Goal: Task Accomplishment & Management: Use online tool/utility

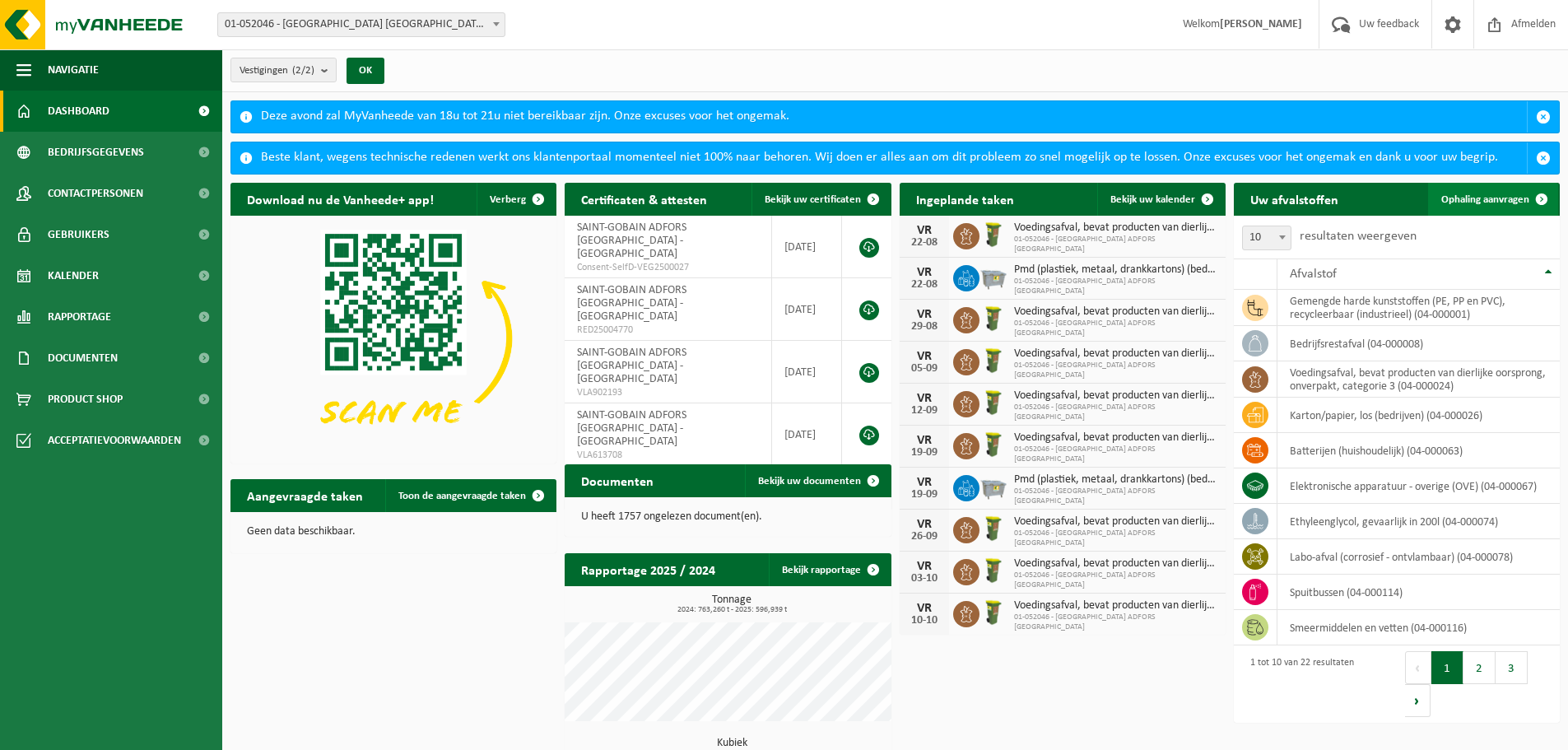
click at [1465, 202] on span "Ophaling aanvragen" at bounding box center [1485, 200] width 88 height 11
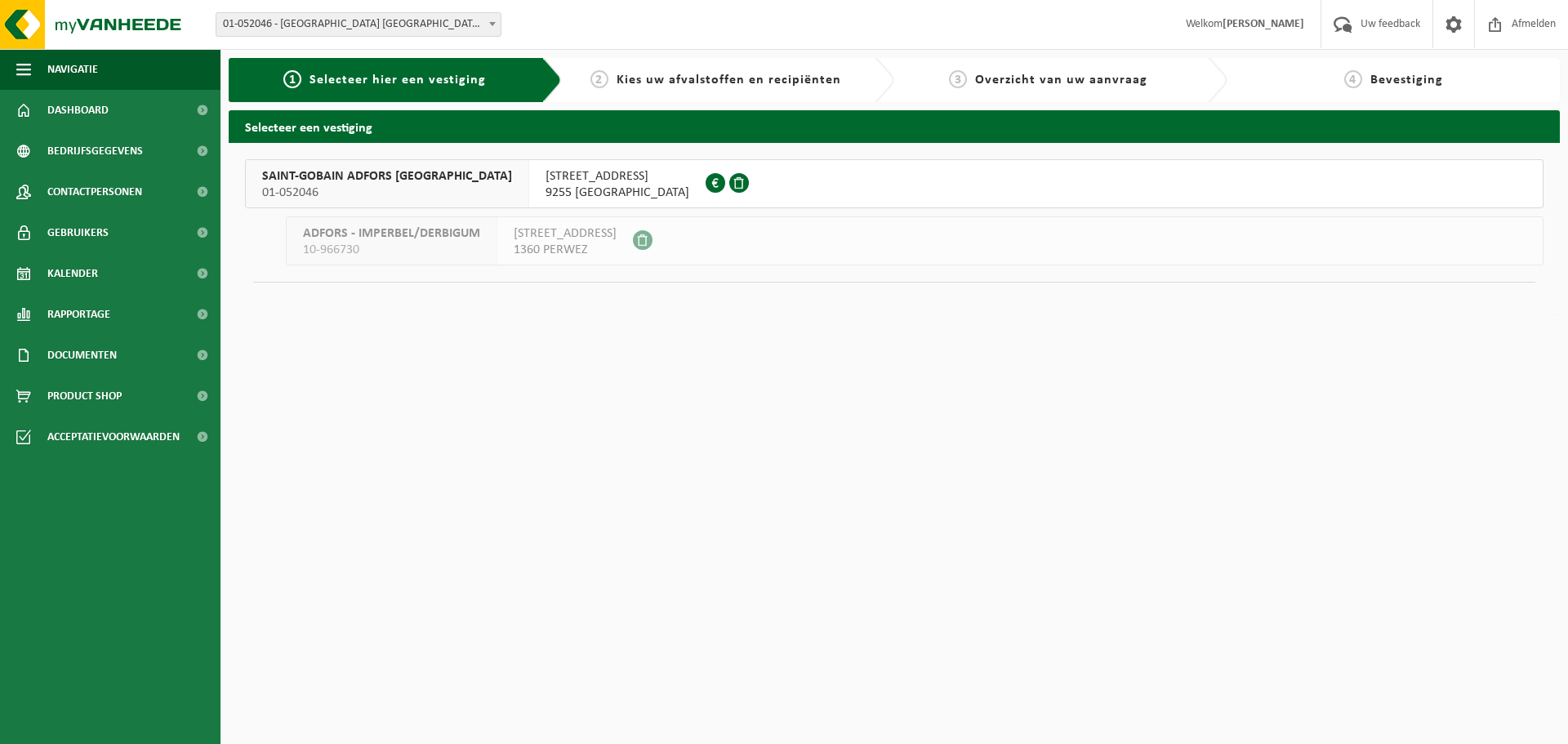
click at [391, 175] on span "SAINT-GOBAIN ADFORS BELGIUM" at bounding box center [387, 177] width 250 height 16
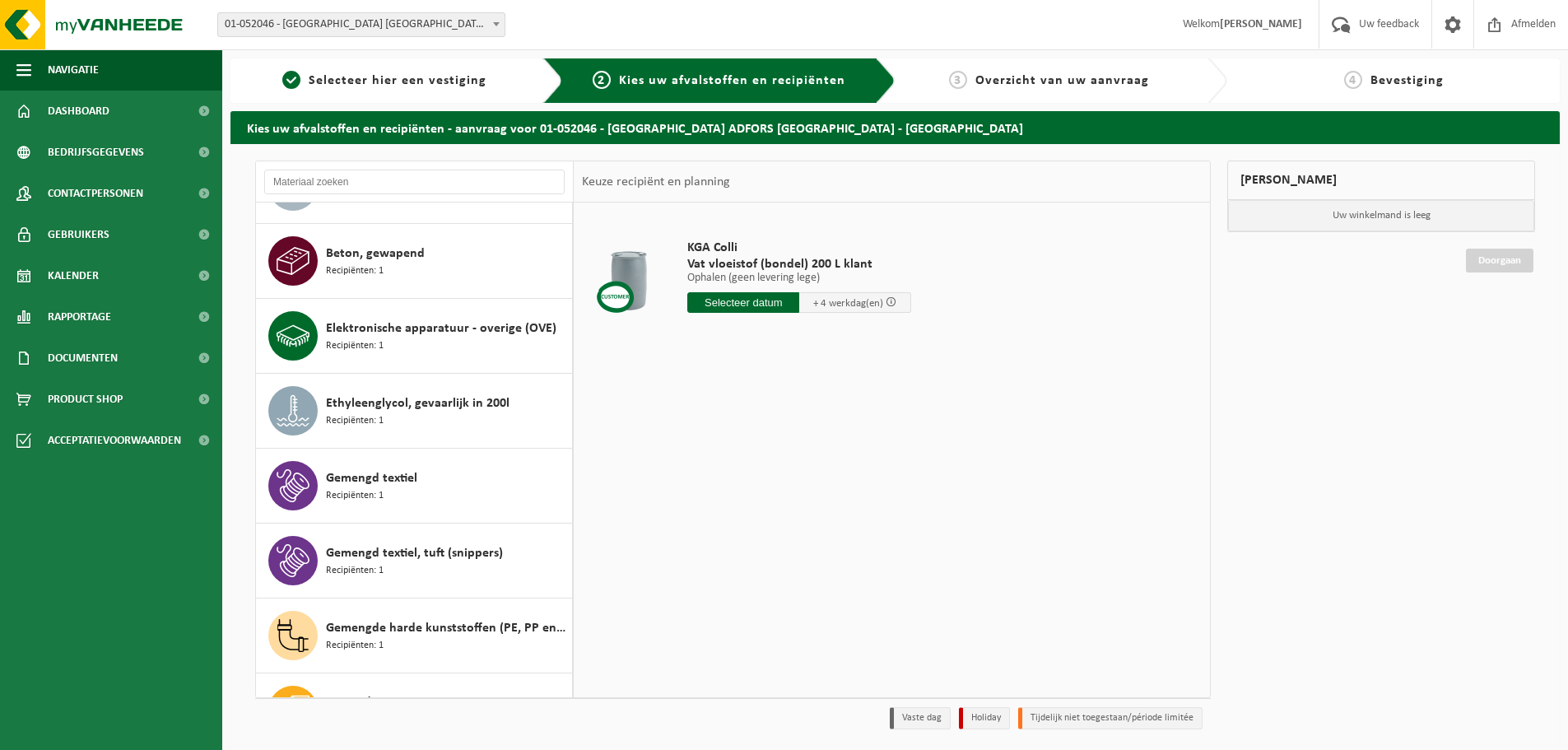
scroll to position [329, 0]
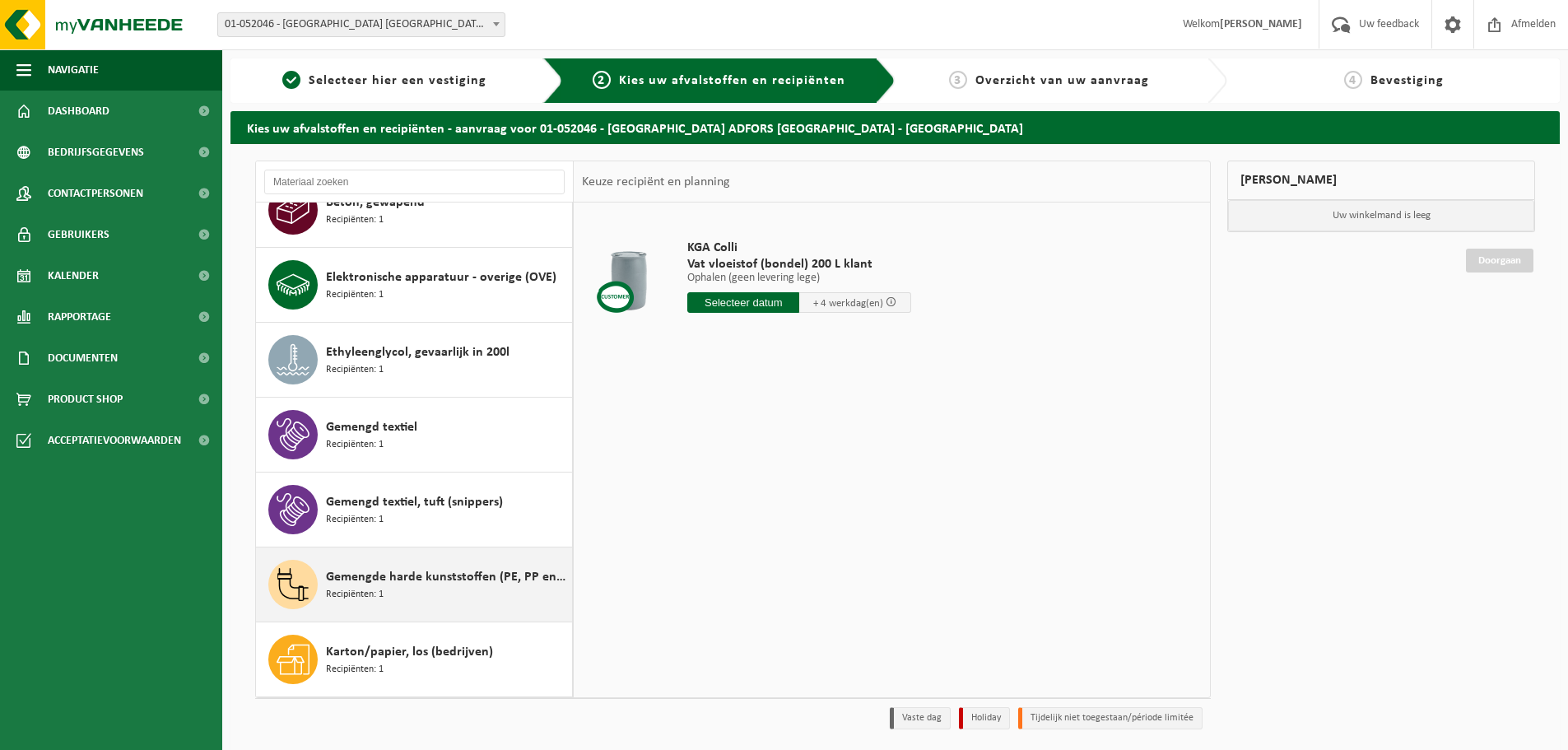
click at [386, 595] on div "Gemengde harde kunststoffen (PE, PP en PVC), recycleerbaar (industrieel) Recipi…" at bounding box center [447, 584] width 242 height 50
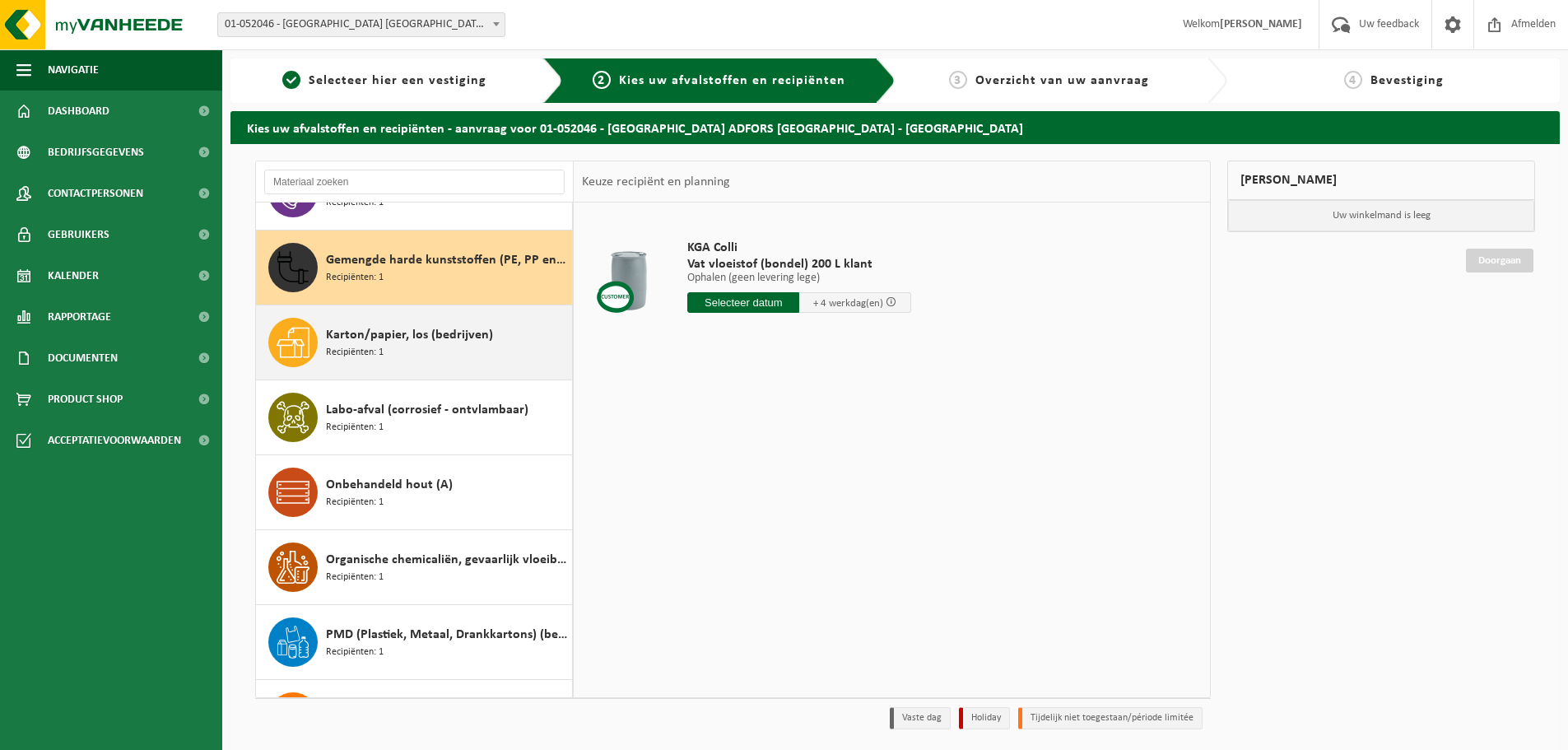
scroll to position [675, 0]
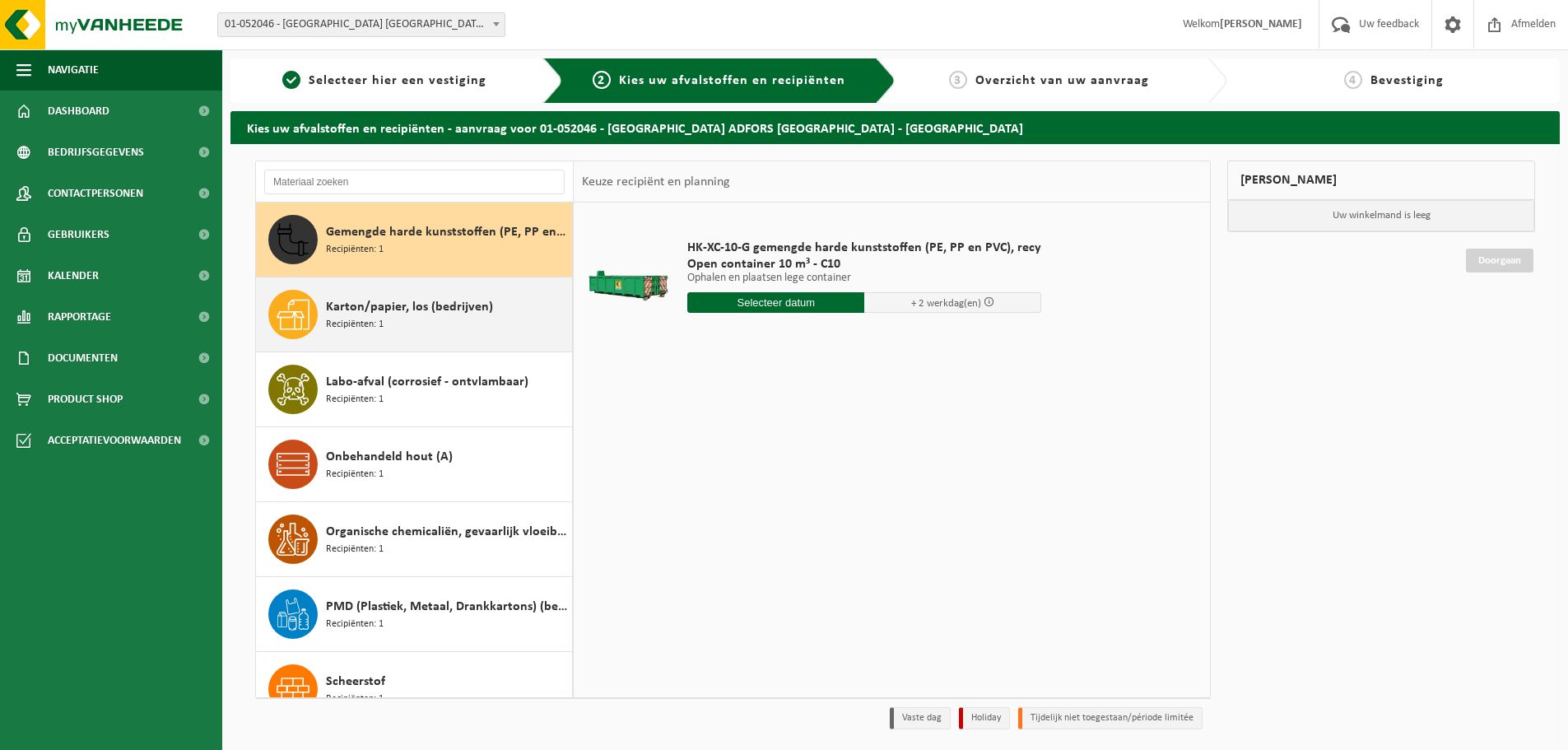
click at [397, 325] on div "Karton/papier, los (bedrijven) Recipiënten: 1" at bounding box center [447, 315] width 242 height 50
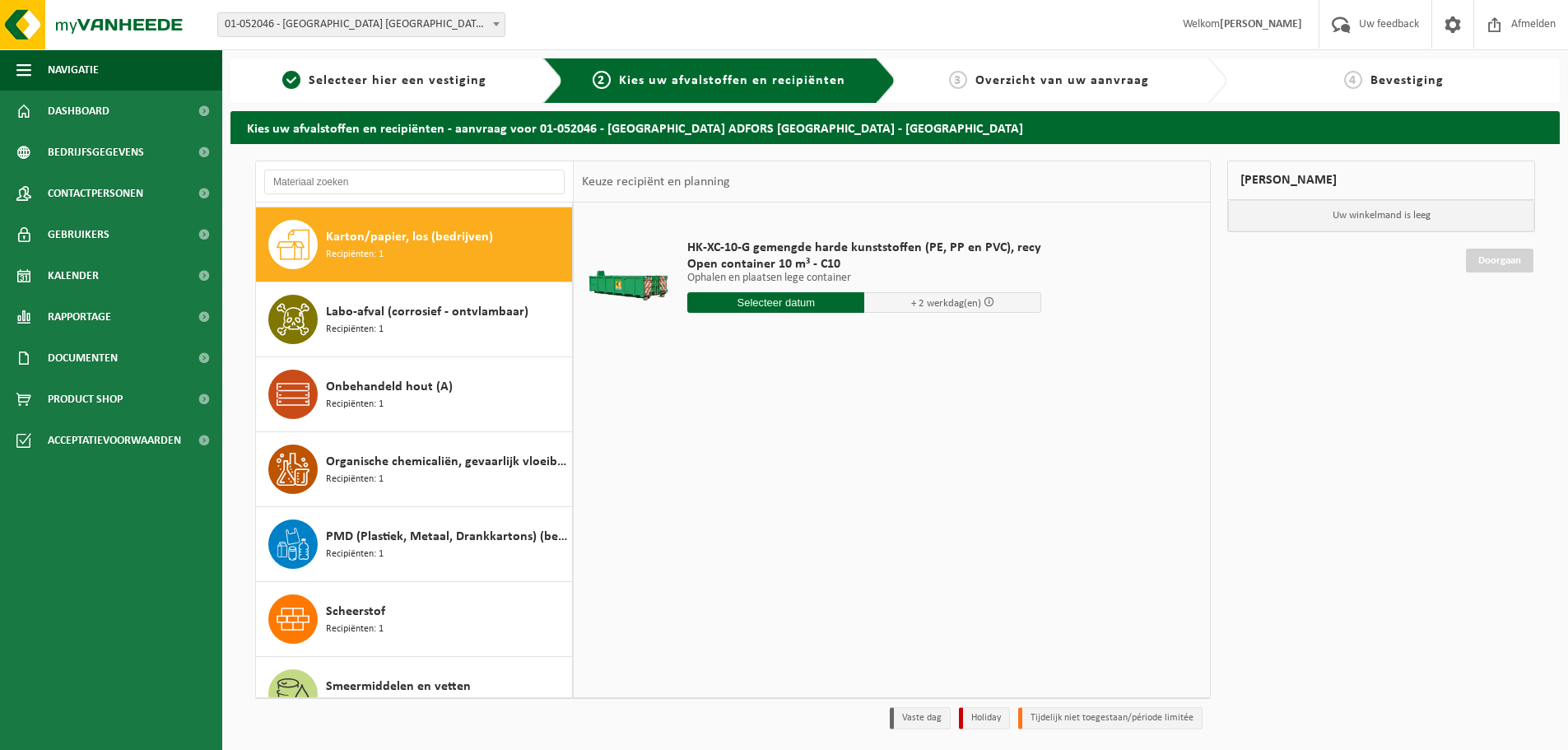
scroll to position [749, 0]
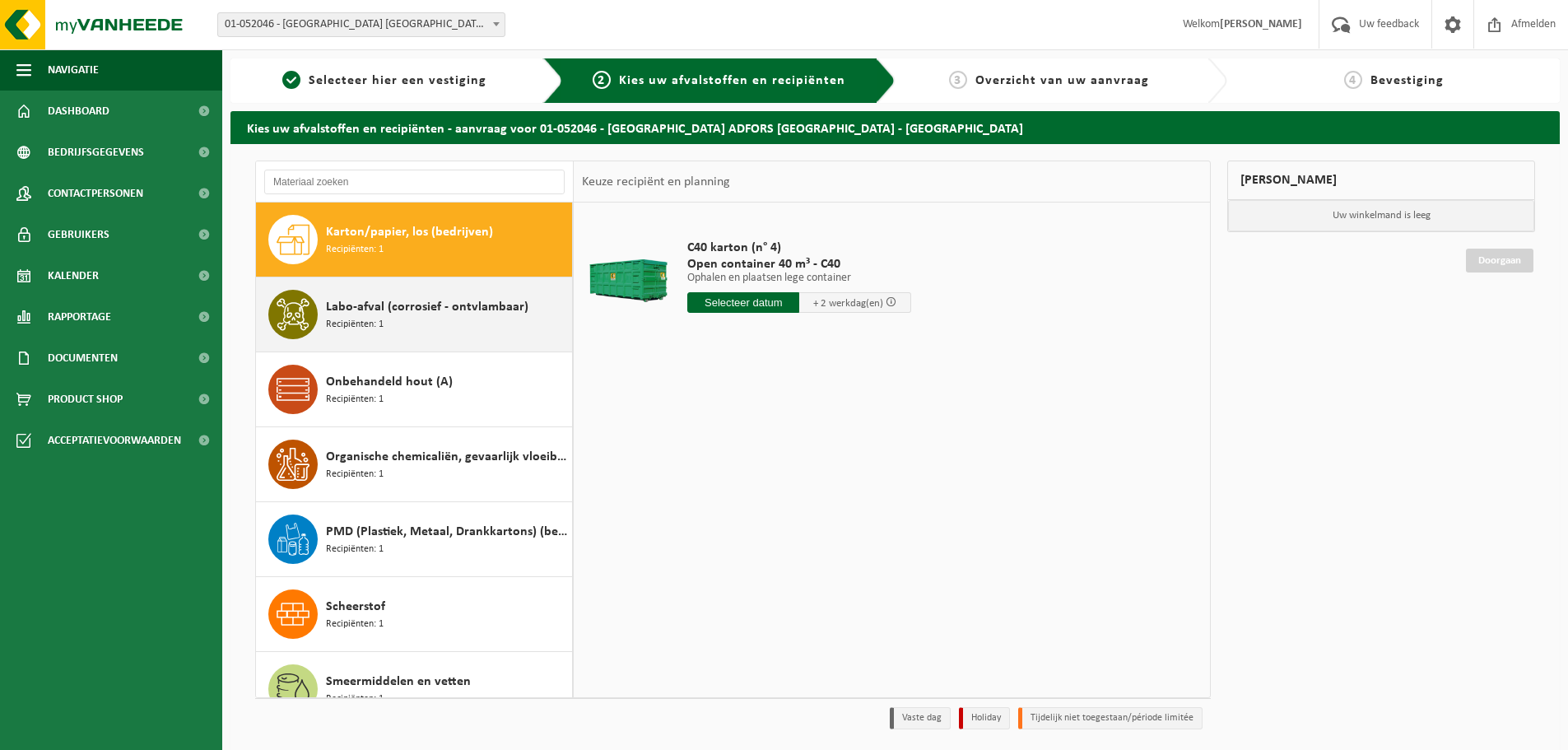
click at [397, 325] on div "Labo-afval (corrosief - ontvlambaar) Recipiënten: 1" at bounding box center [447, 315] width 242 height 50
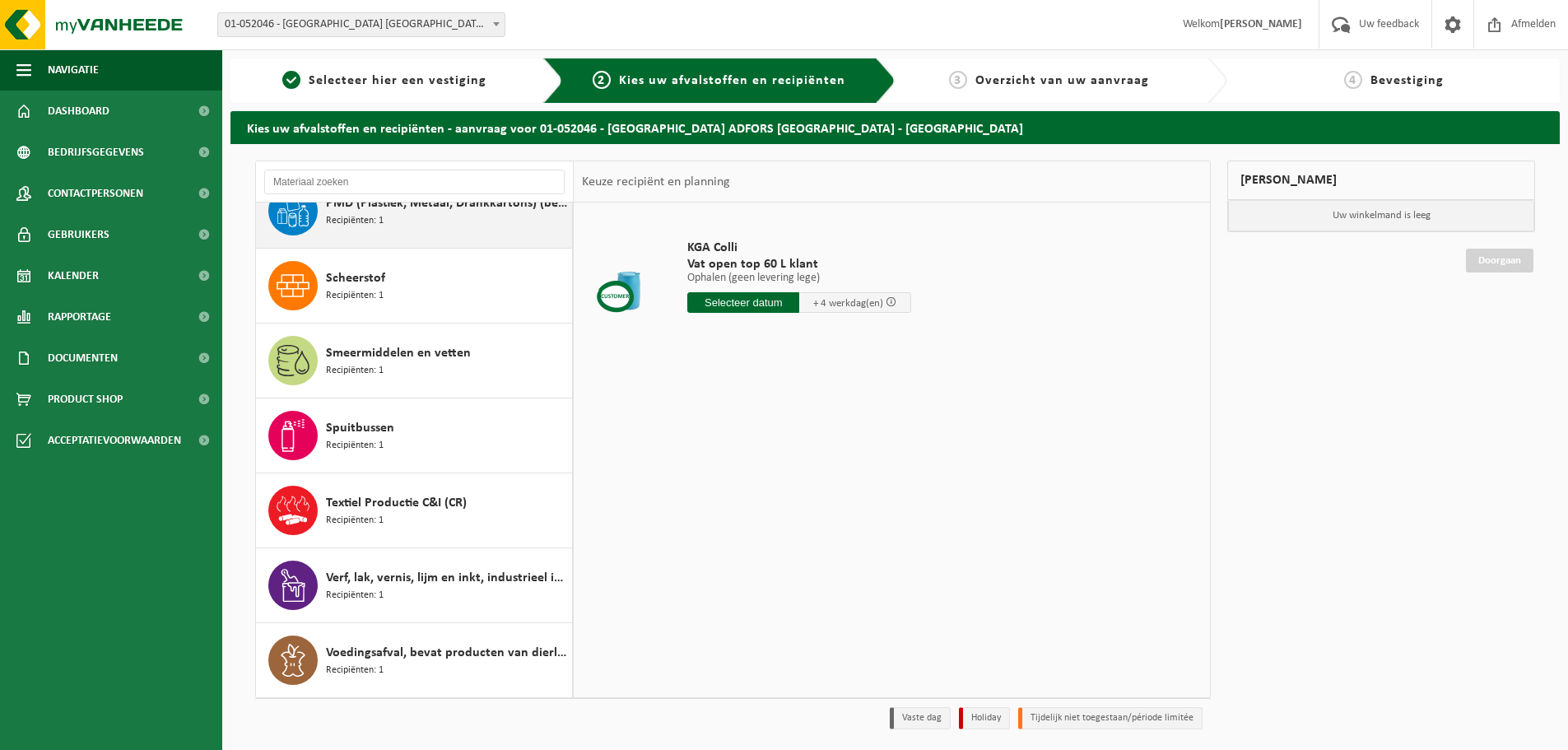
scroll to position [55, 0]
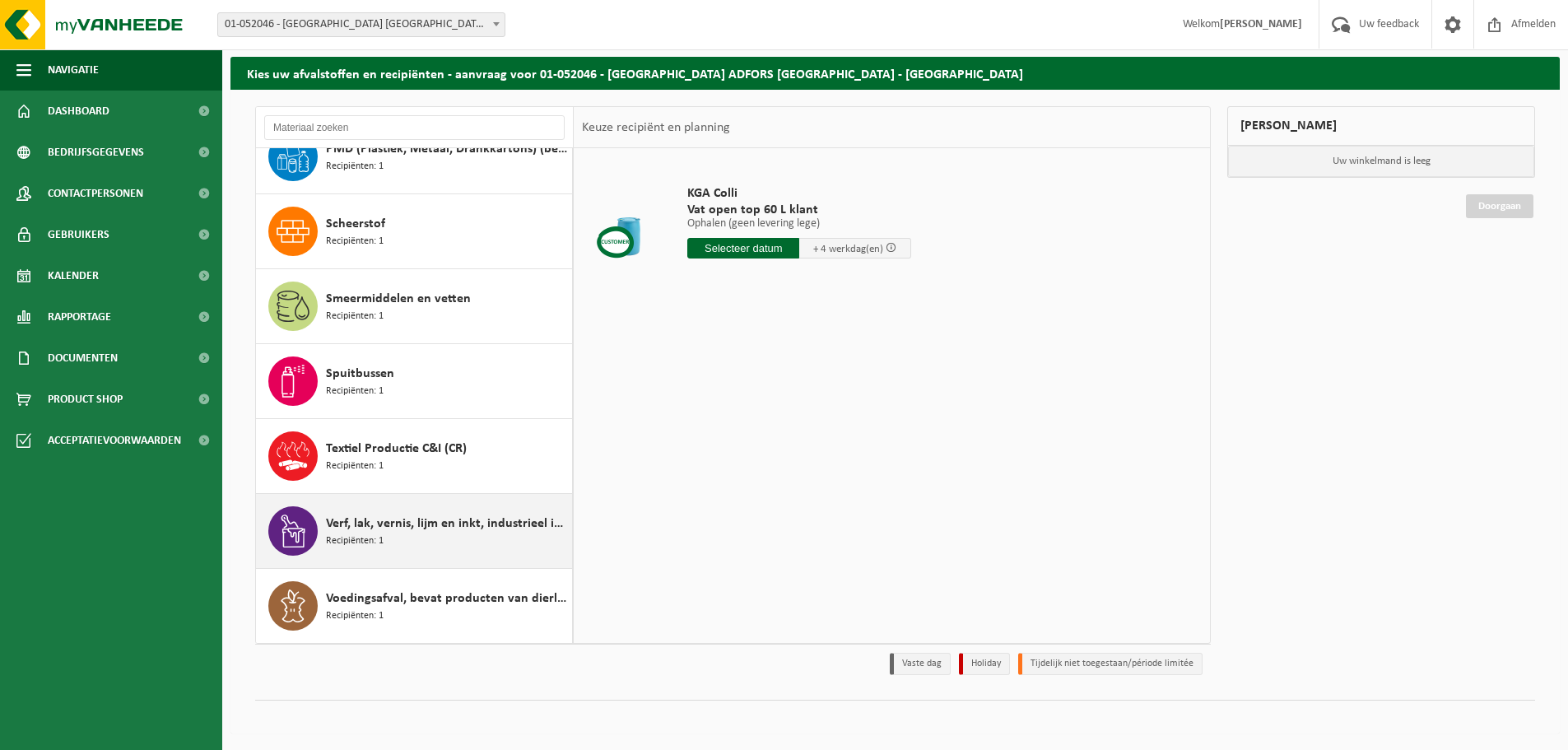
click at [457, 527] on span "Verf, lak, vernis, lijm en inkt, industrieel in IBC" at bounding box center [447, 524] width 242 height 20
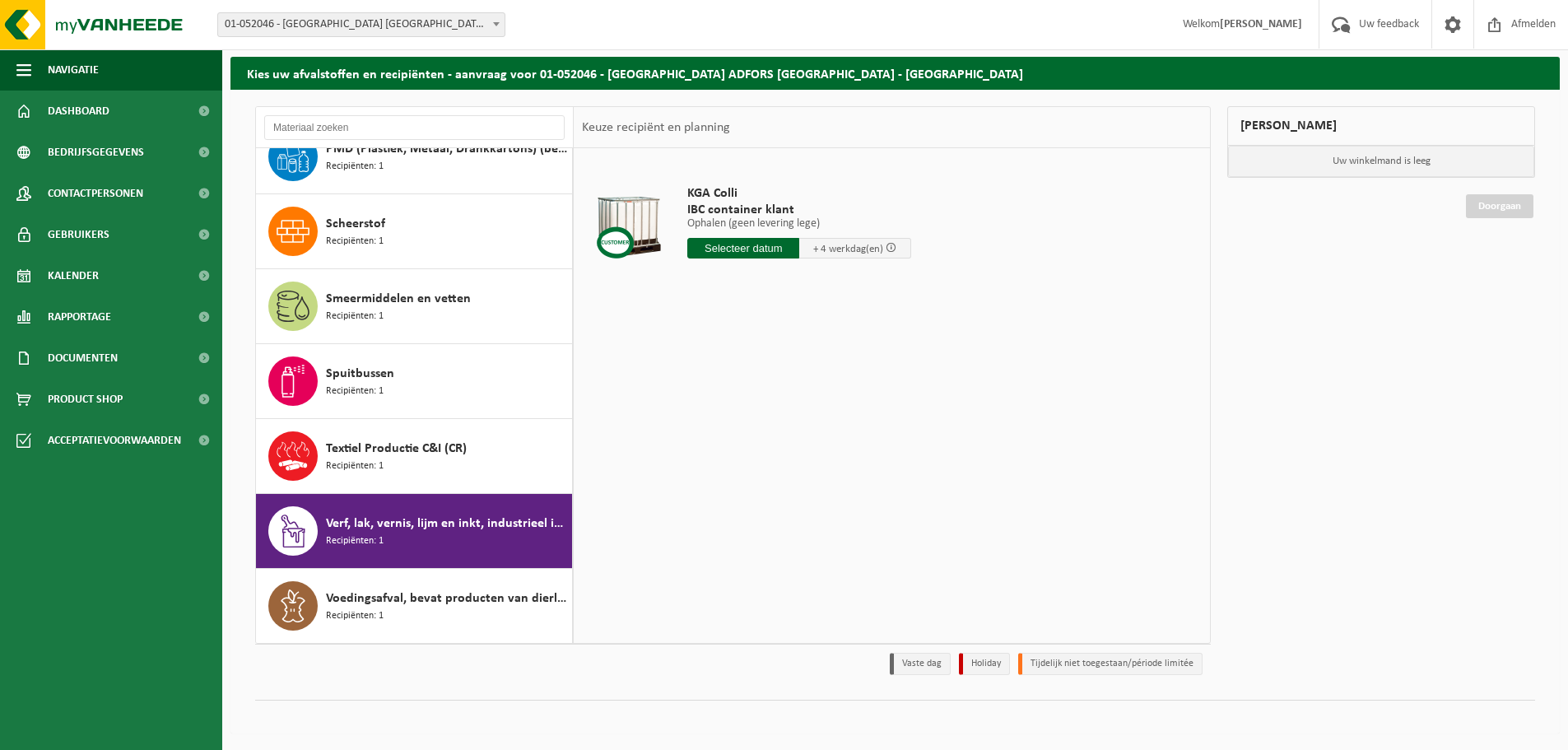
click at [752, 250] on input "text" at bounding box center [743, 248] width 112 height 21
click at [764, 414] on div "20" at bounding box center [760, 421] width 29 height 26
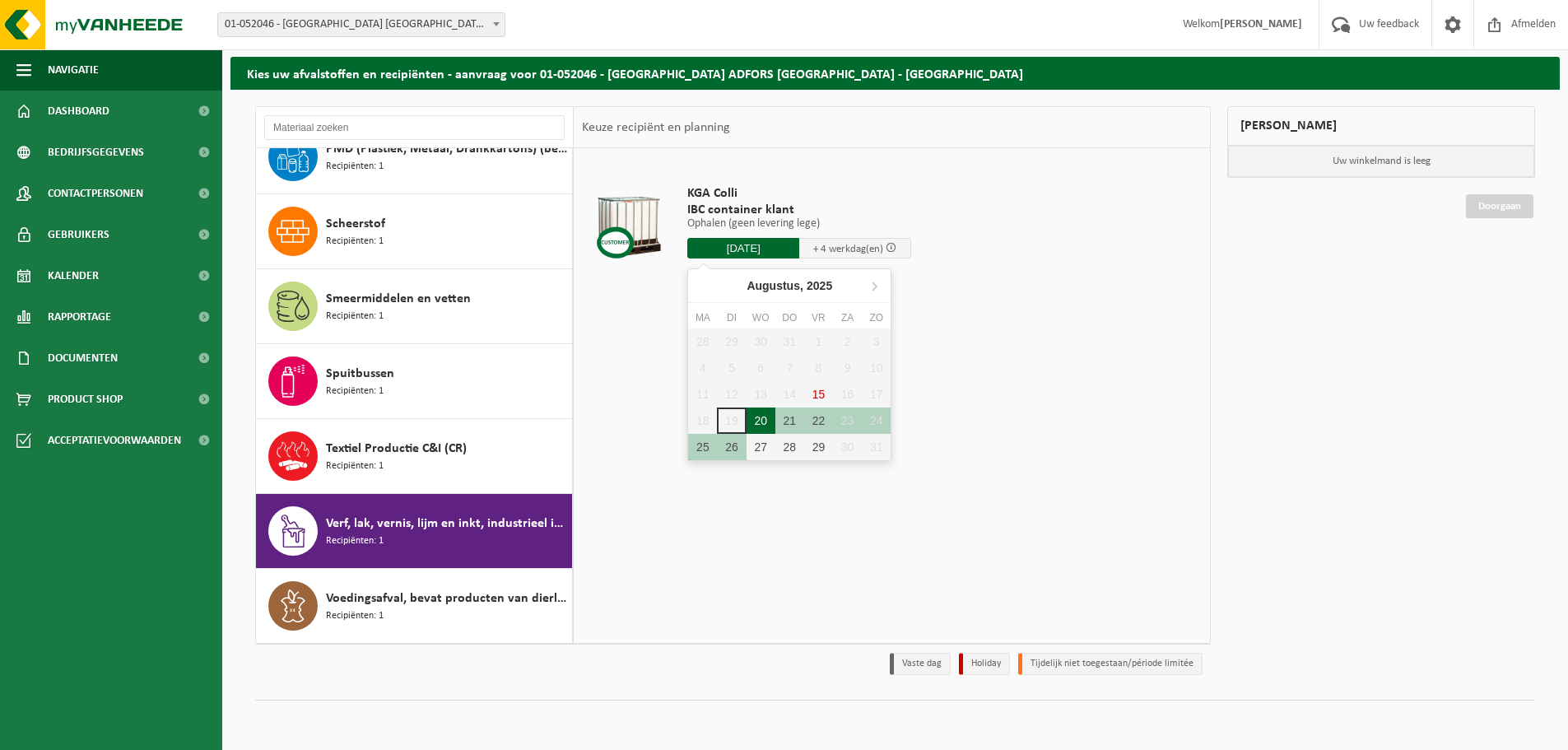
type input "Van 2025-08-20"
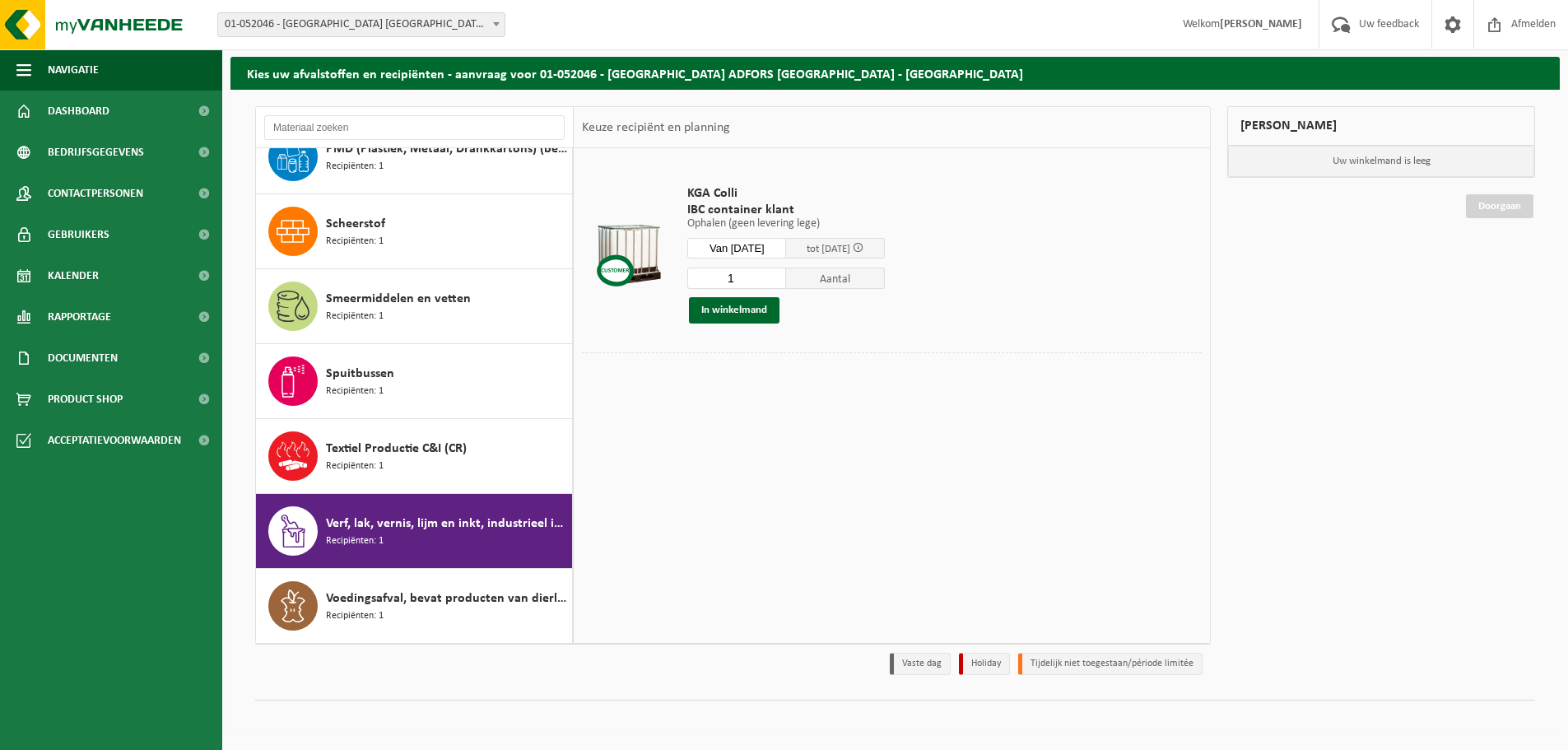
click at [755, 284] on input "1" at bounding box center [736, 278] width 98 height 22
type input "2"
click at [786, 272] on input "2" at bounding box center [736, 278] width 98 height 22
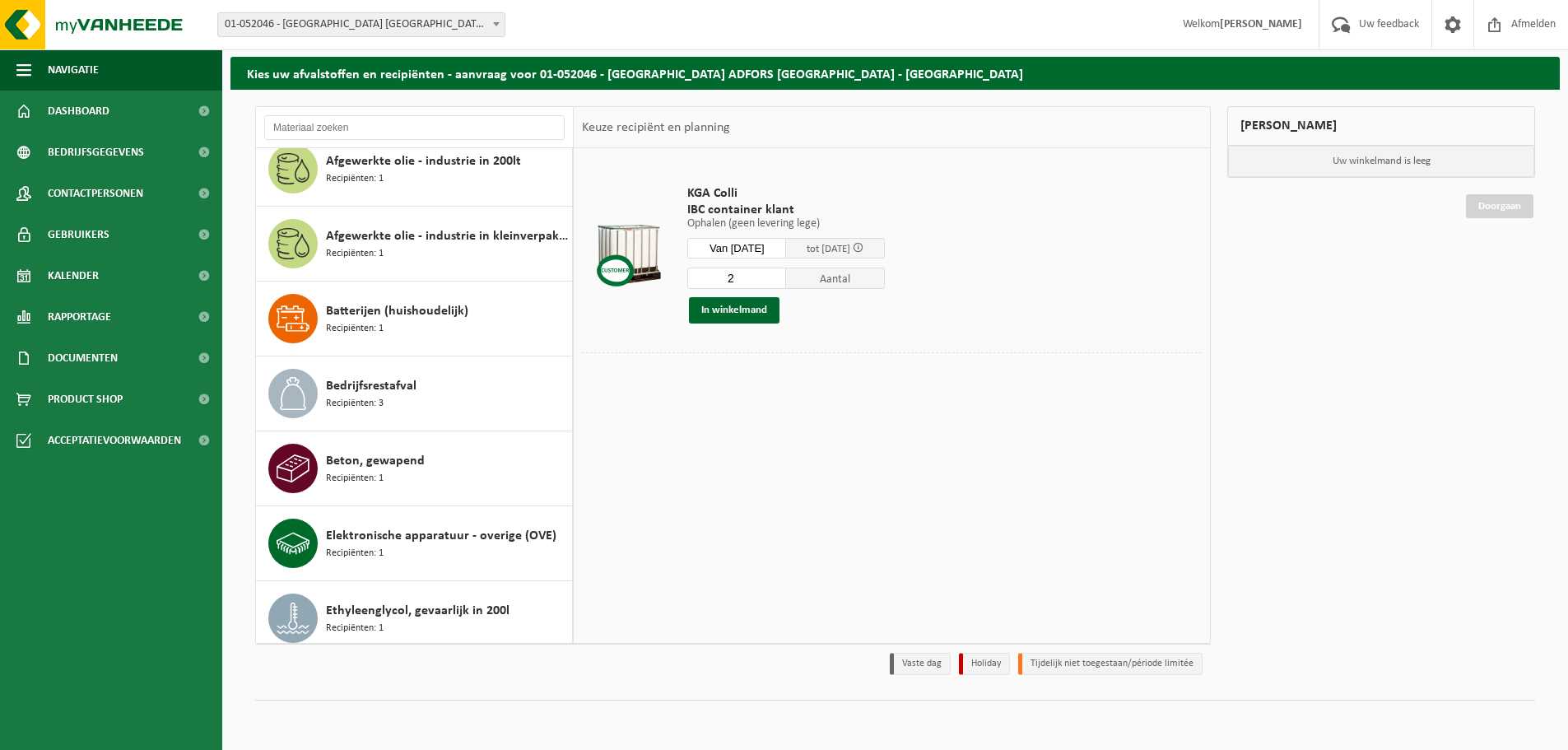
scroll to position [0, 0]
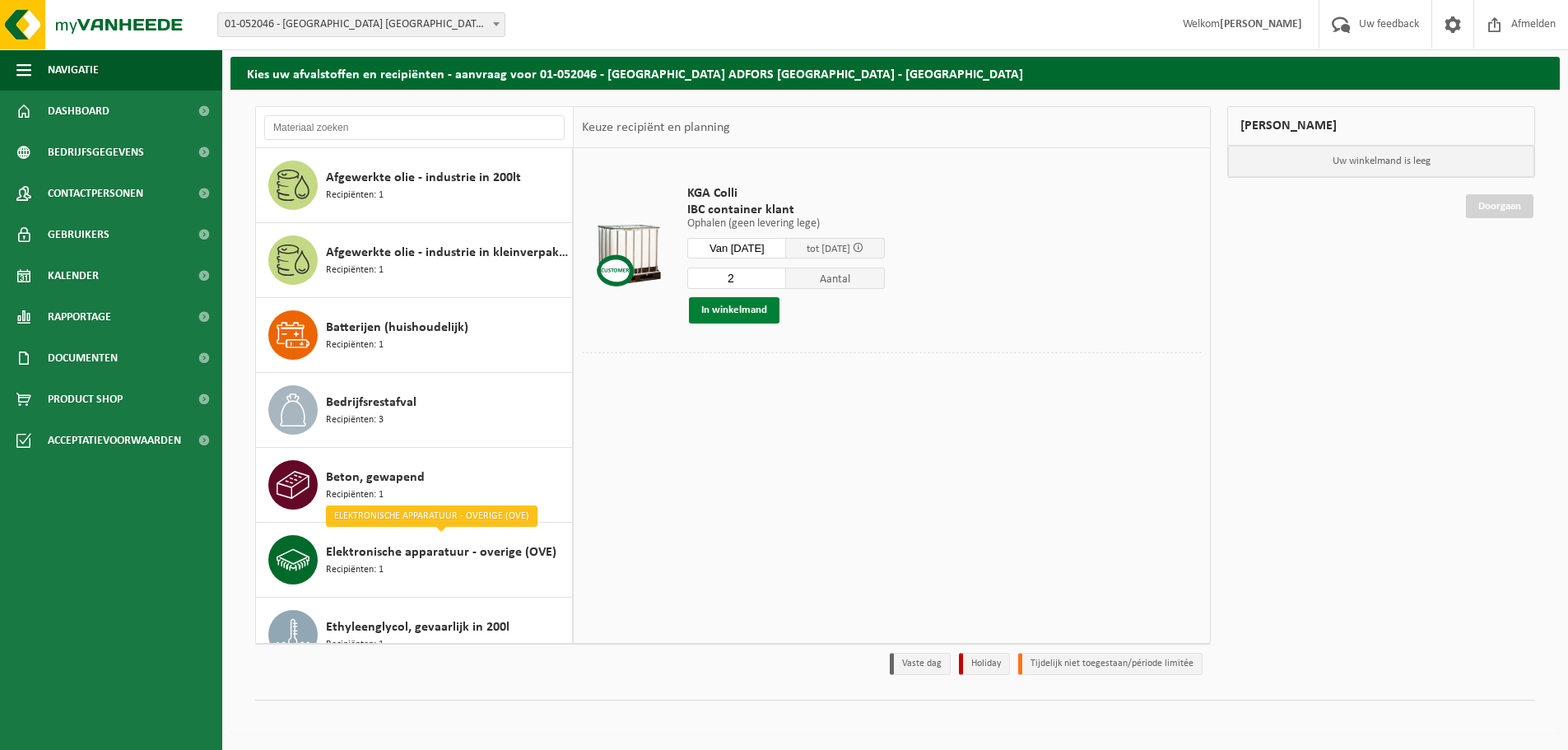
click at [740, 309] on button "In winkelmand" at bounding box center [734, 310] width 90 height 26
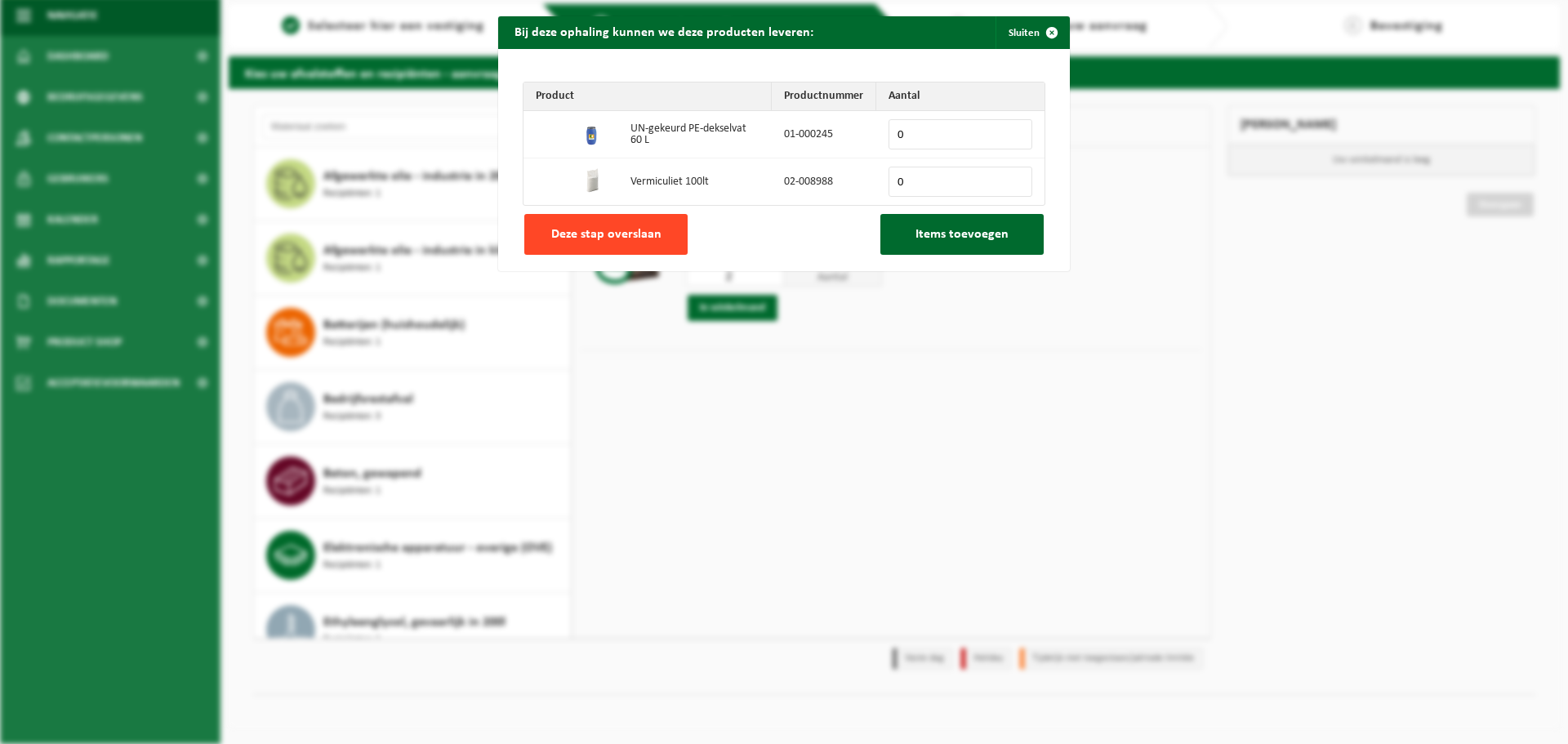
click at [640, 237] on span "Deze stap overslaan" at bounding box center [607, 235] width 110 height 13
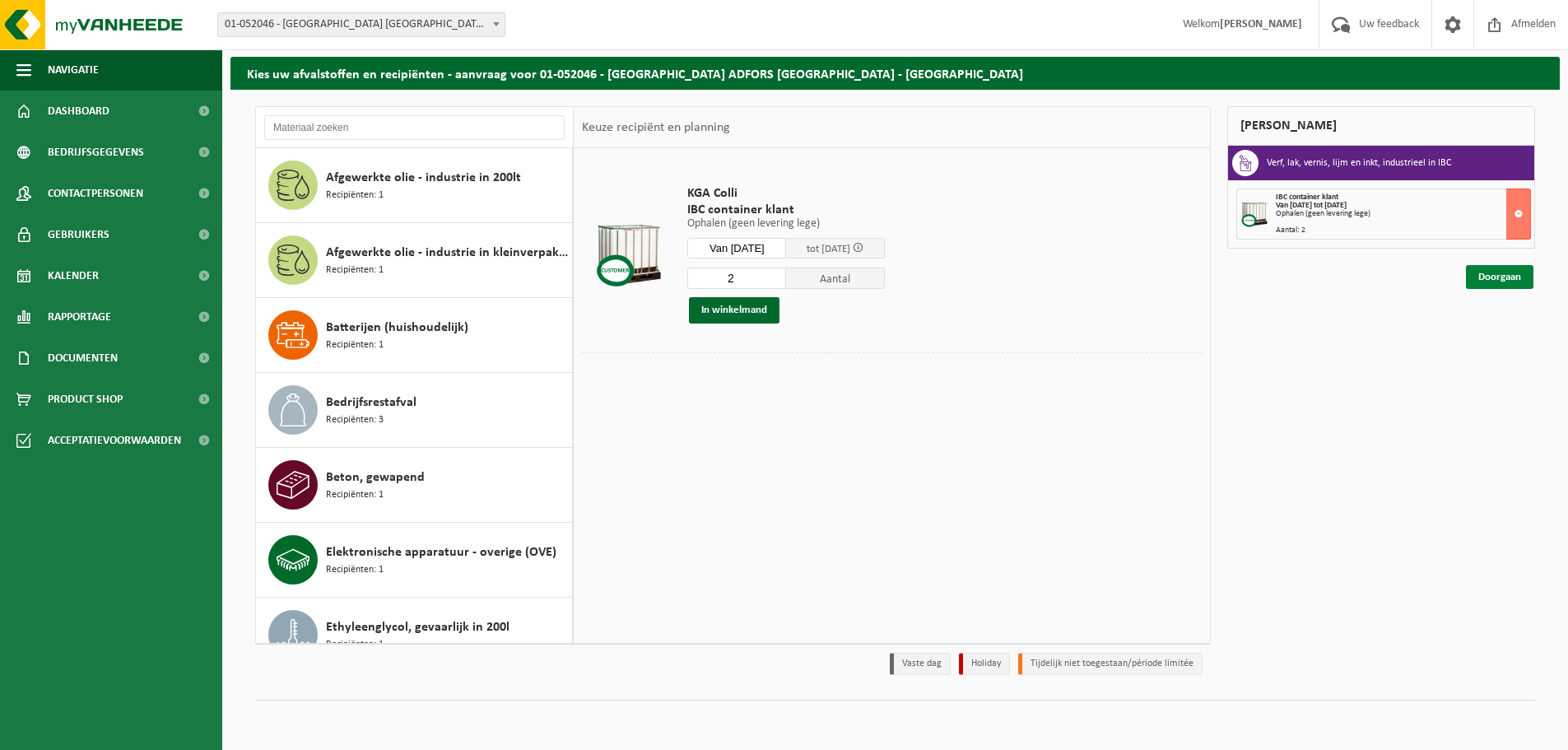
click at [1514, 281] on link "Doorgaan" at bounding box center [1500, 276] width 68 height 24
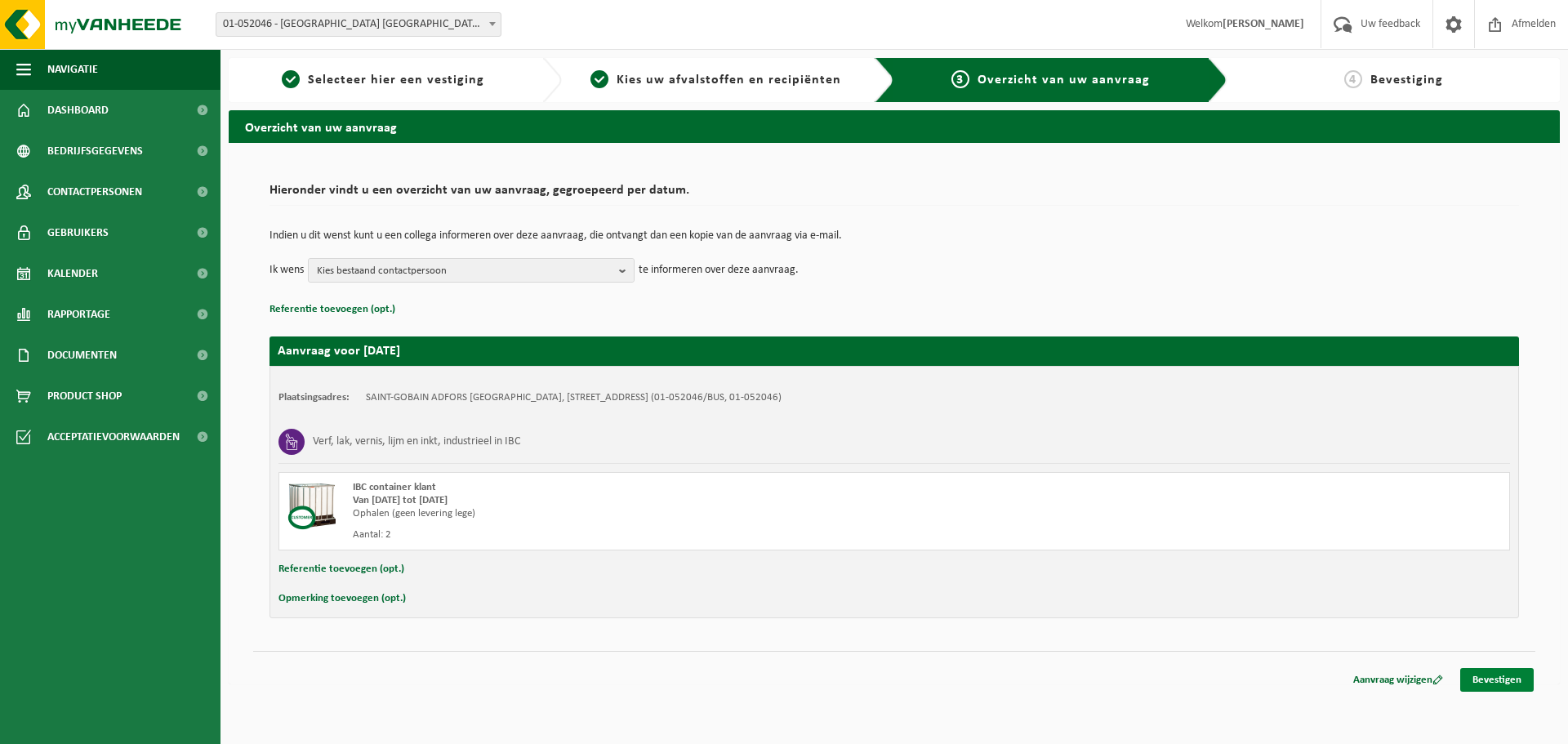
click at [1512, 679] on link "Bevestigen" at bounding box center [1497, 680] width 74 height 24
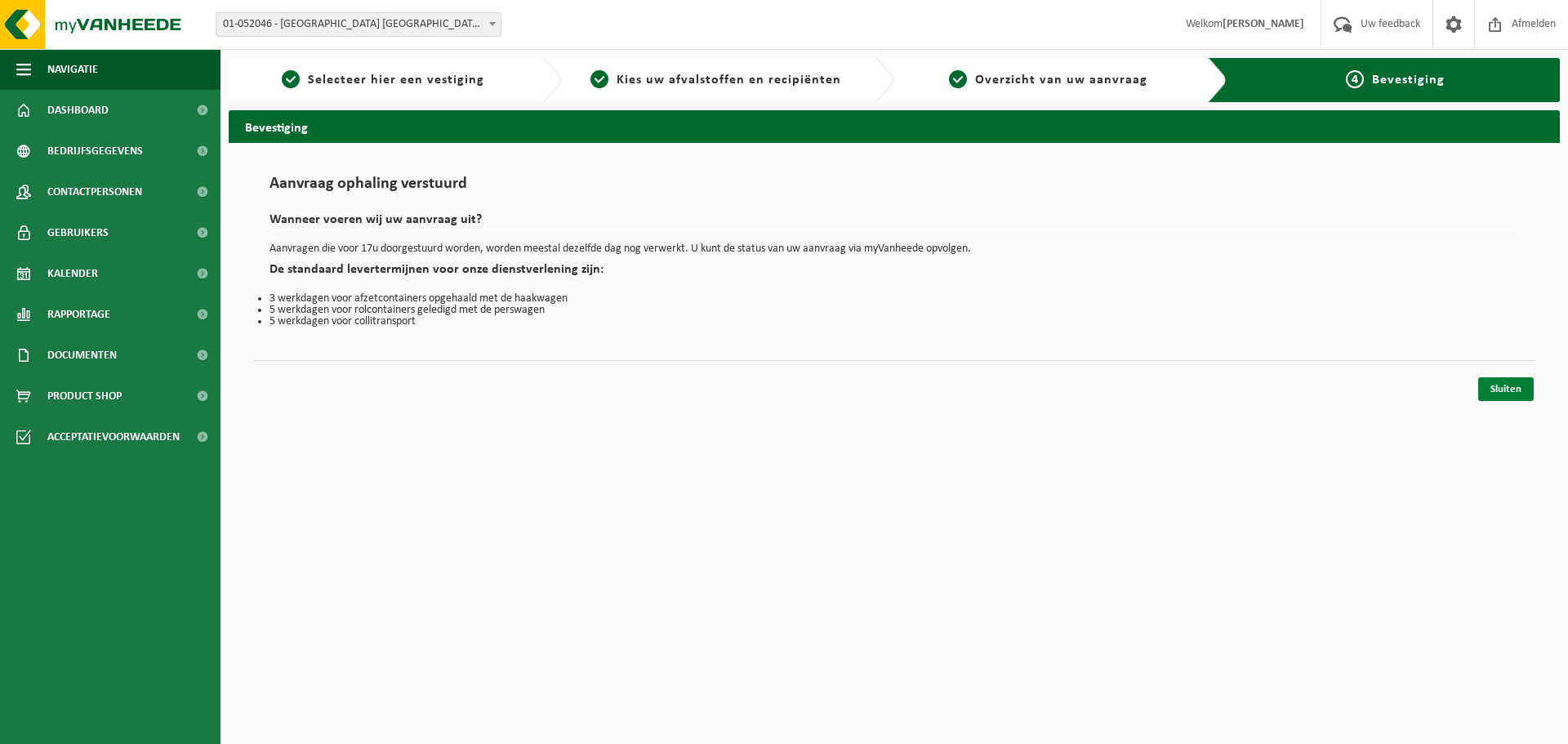
click at [1515, 393] on link "Sluiten" at bounding box center [1506, 389] width 56 height 24
